Goal: Task Accomplishment & Management: Complete application form

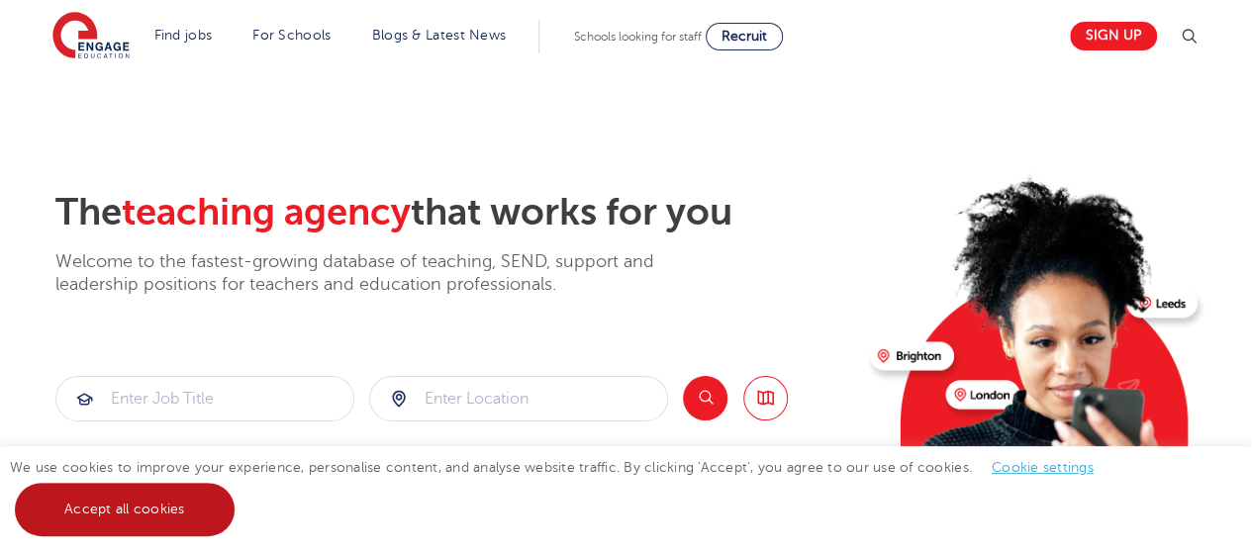
click at [128, 497] on link "Accept all cookies" at bounding box center [125, 509] width 220 height 53
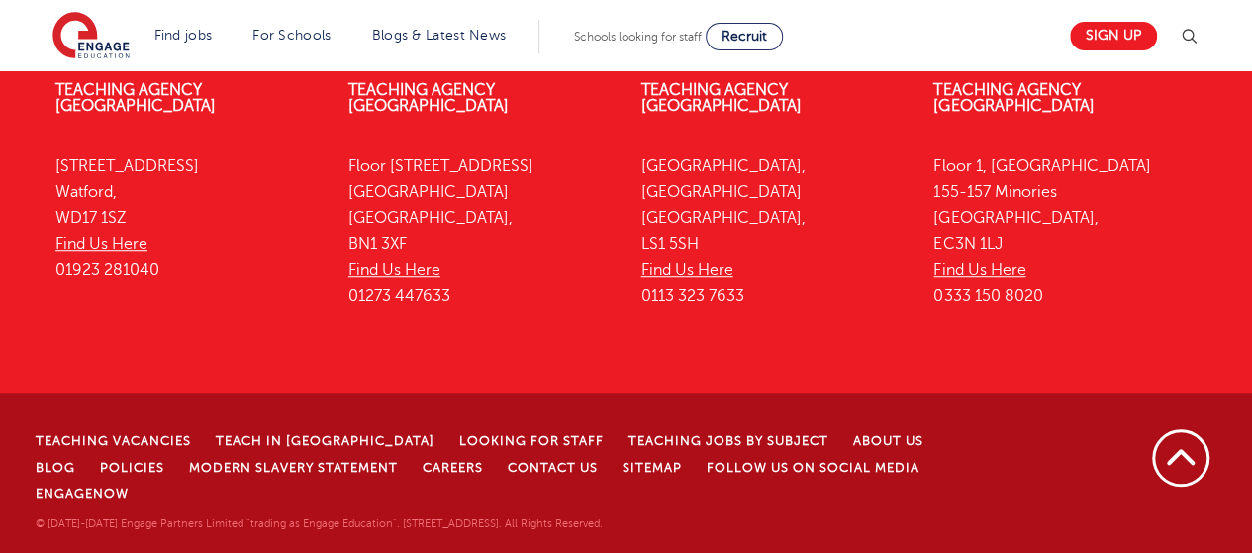
scroll to position [4690, 0]
click at [110, 448] on link "Teaching Vacancies" at bounding box center [113, 441] width 155 height 14
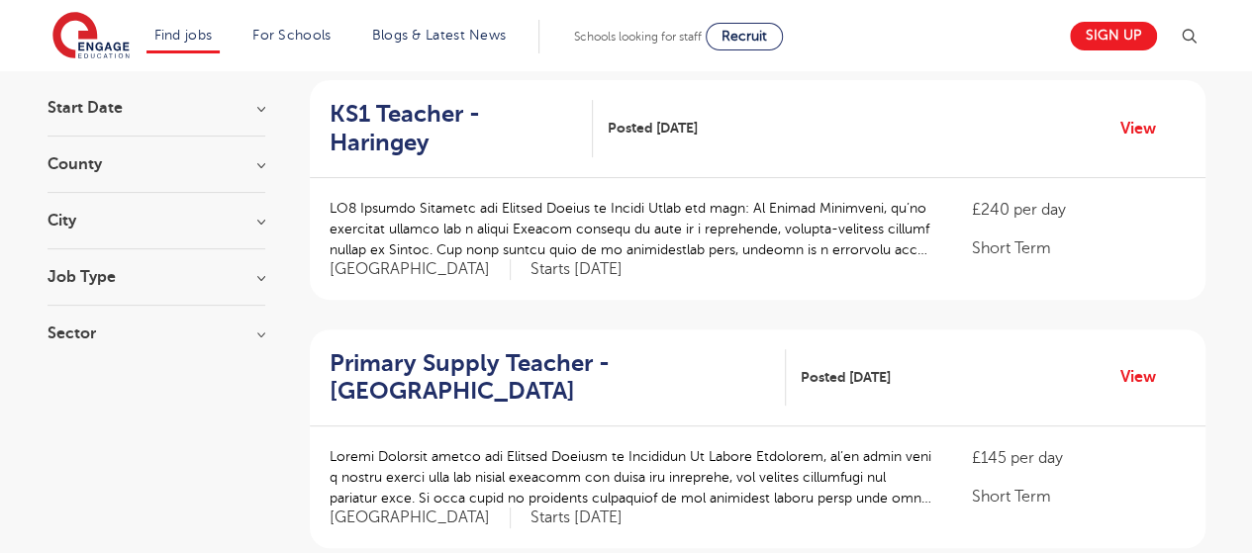
scroll to position [198, 0]
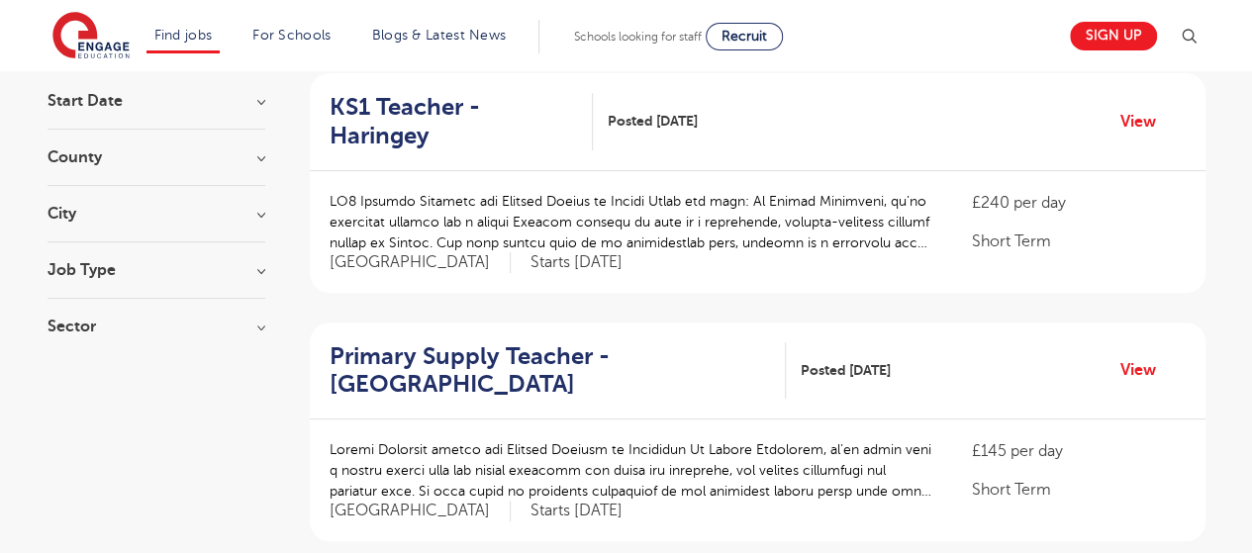
click at [247, 151] on h3 "County" at bounding box center [156, 157] width 218 height 16
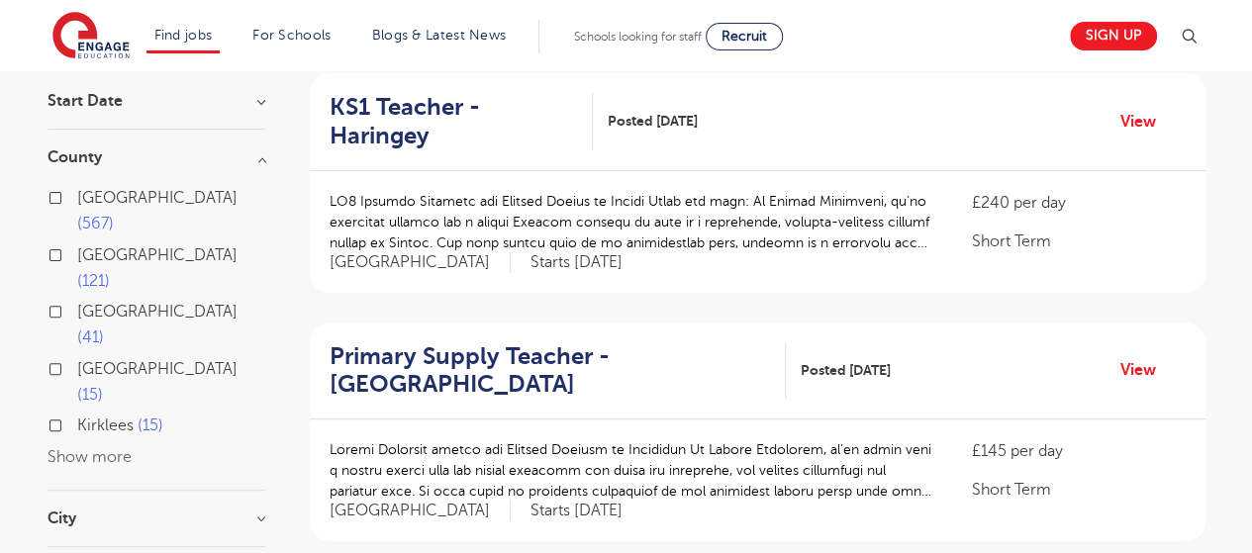
click at [117, 448] on button "Show more" at bounding box center [89, 457] width 84 height 18
click at [153, 448] on span "West Sussex" at bounding box center [157, 457] width 160 height 18
click at [90, 448] on input "West Sussex 12" at bounding box center [83, 454] width 13 height 13
checkbox input "true"
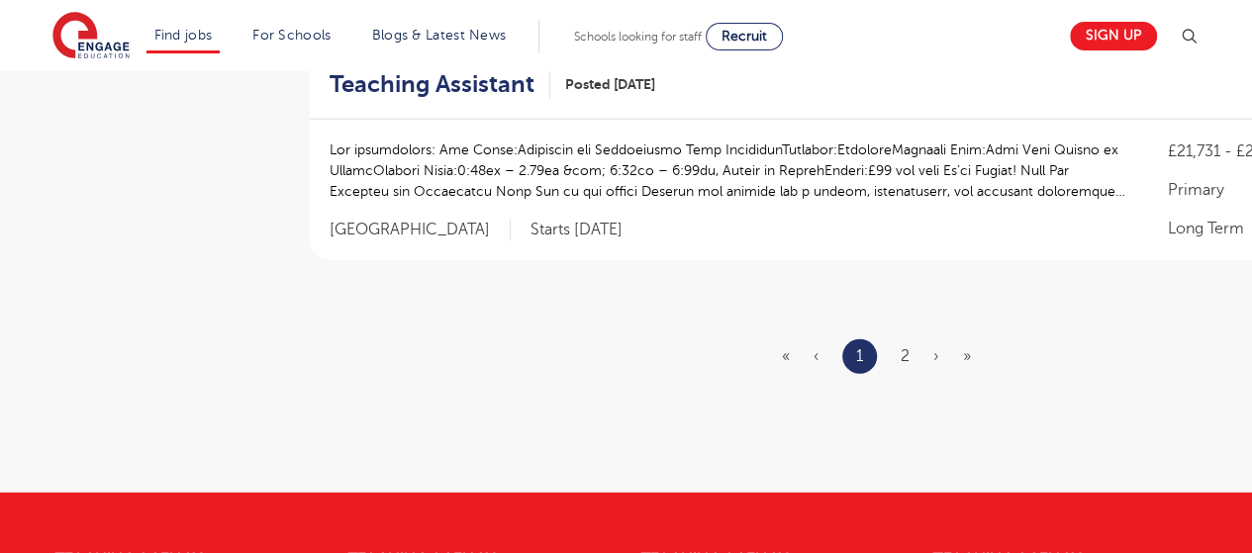
scroll to position [2375, 0]
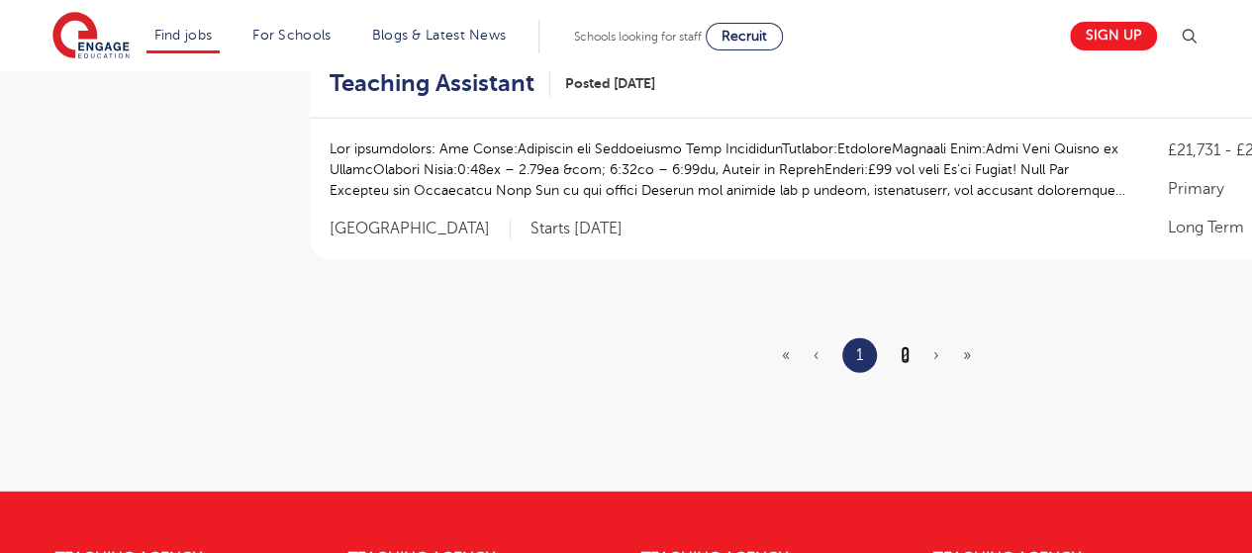
click at [900, 354] on link "2" at bounding box center [904, 355] width 9 height 18
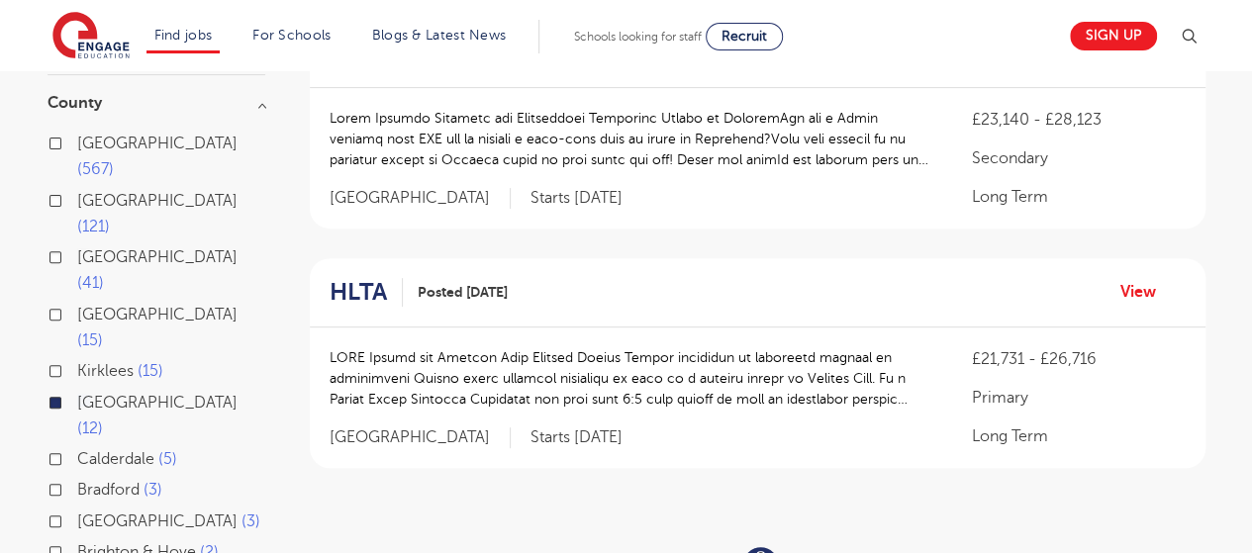
scroll to position [297, 0]
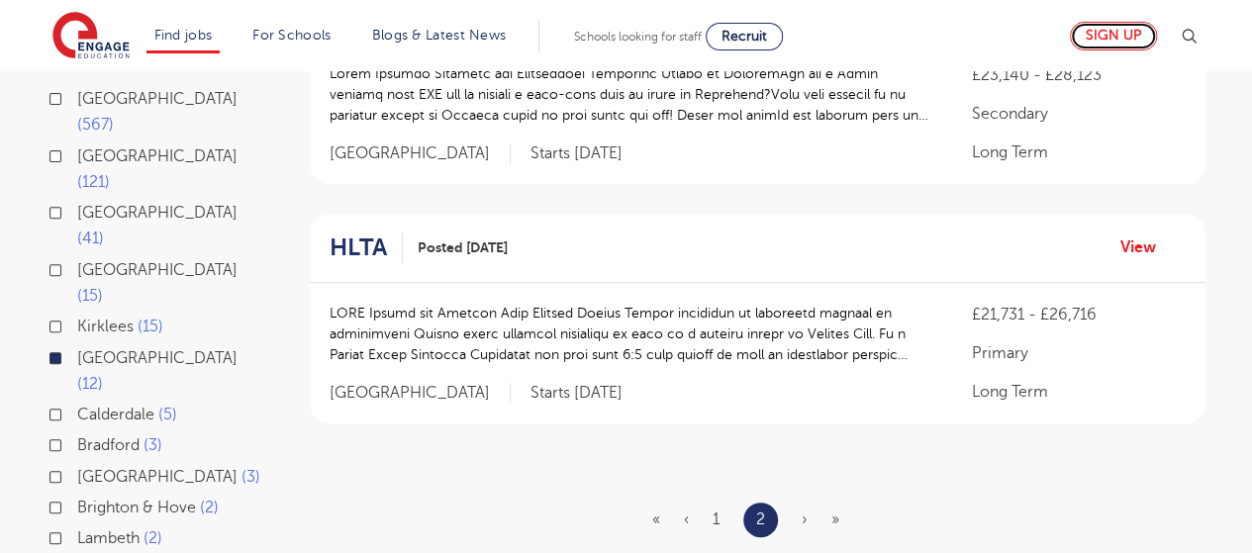
click at [1130, 34] on link "Sign up" at bounding box center [1113, 36] width 87 height 29
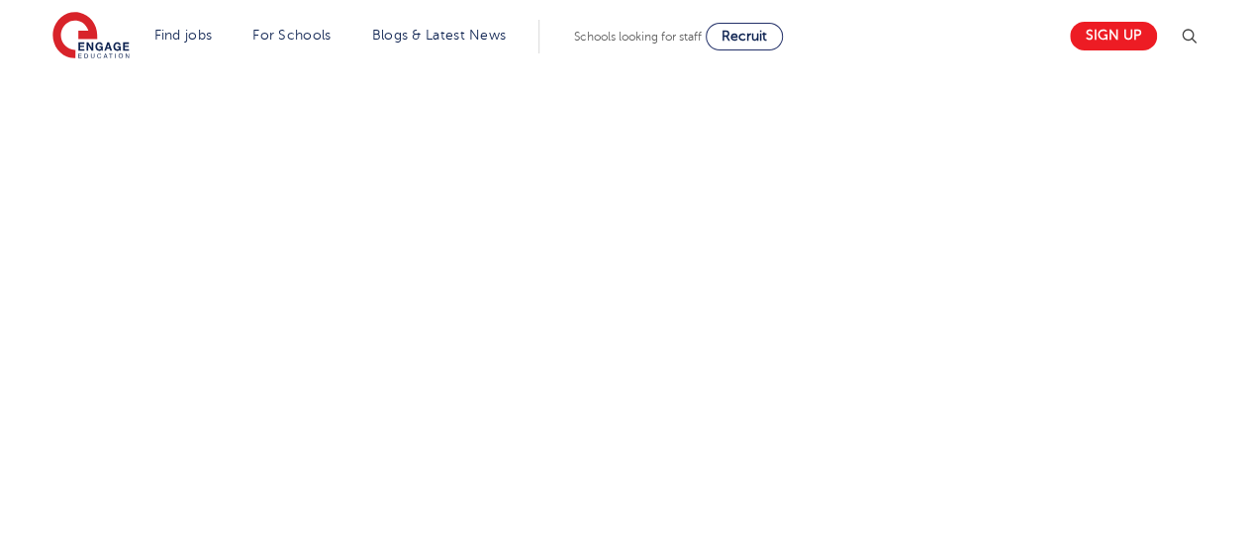
scroll to position [729, 0]
click at [837, 233] on div "Let us know more about you!" at bounding box center [626, 389] width 1200 height 883
